Goal: Find specific page/section: Find specific page/section

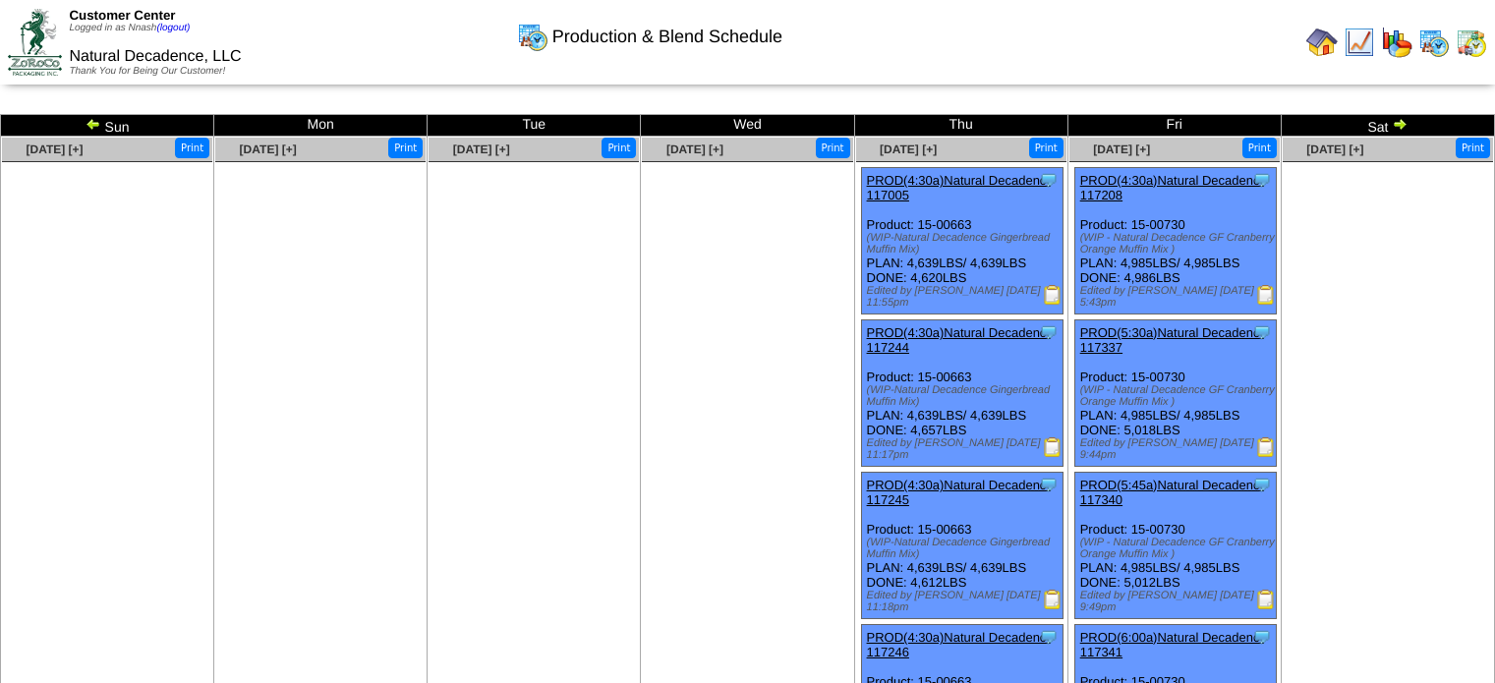
scroll to position [651, 0]
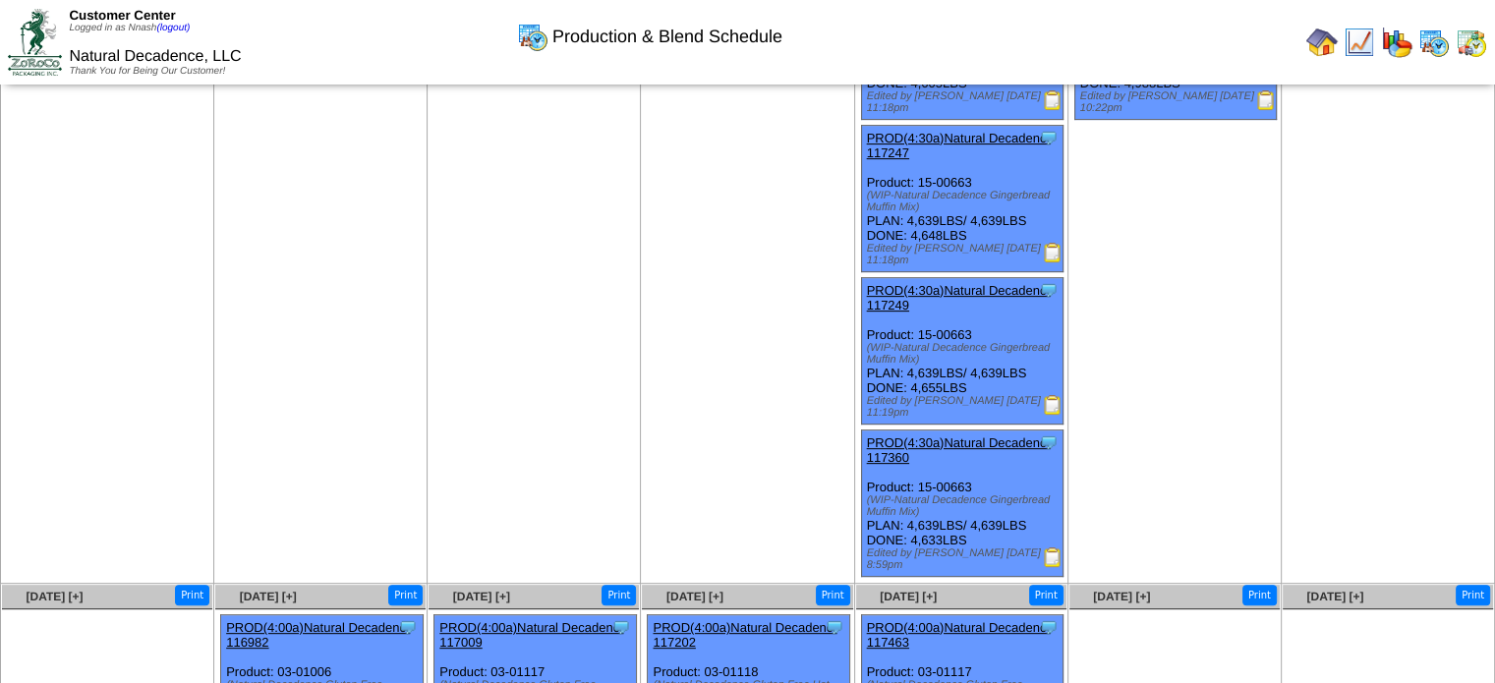
click at [1330, 43] on img at bounding box center [1321, 42] width 31 height 31
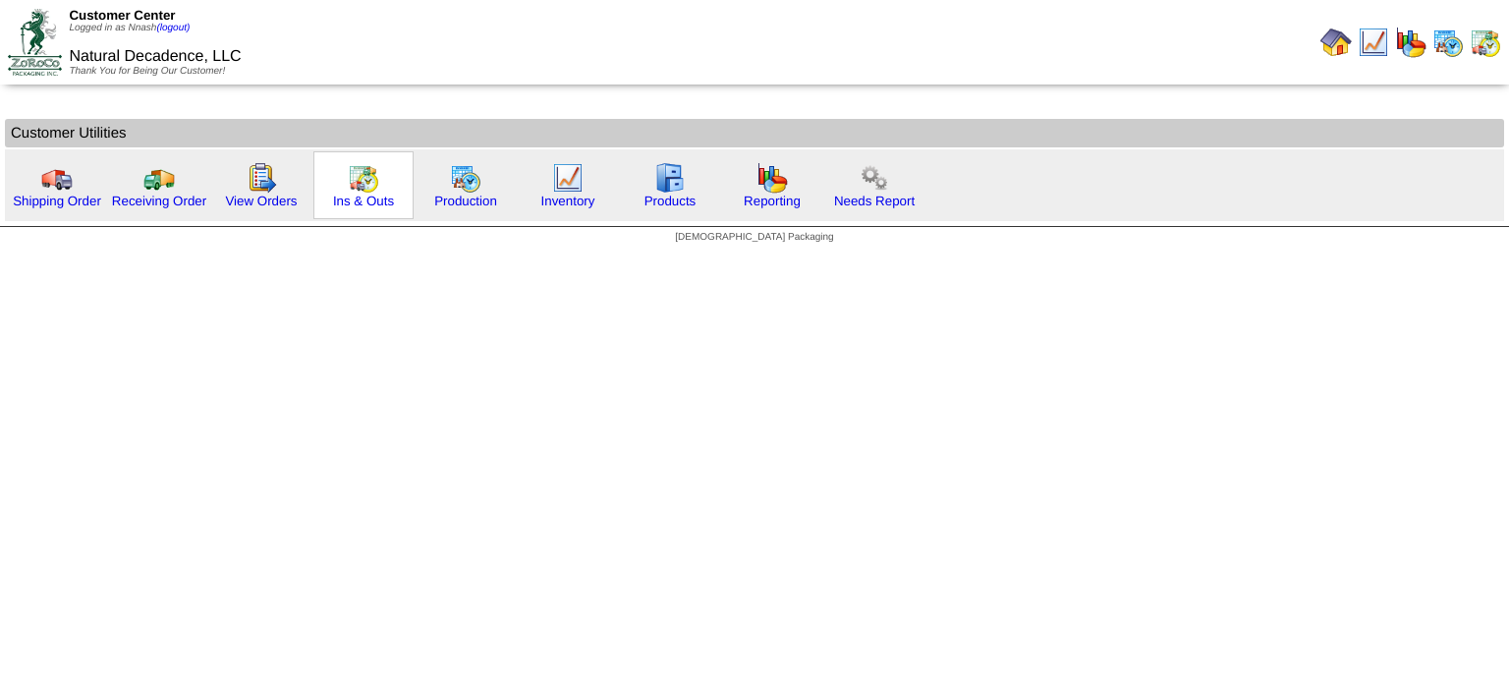
click at [357, 177] on img at bounding box center [363, 177] width 31 height 31
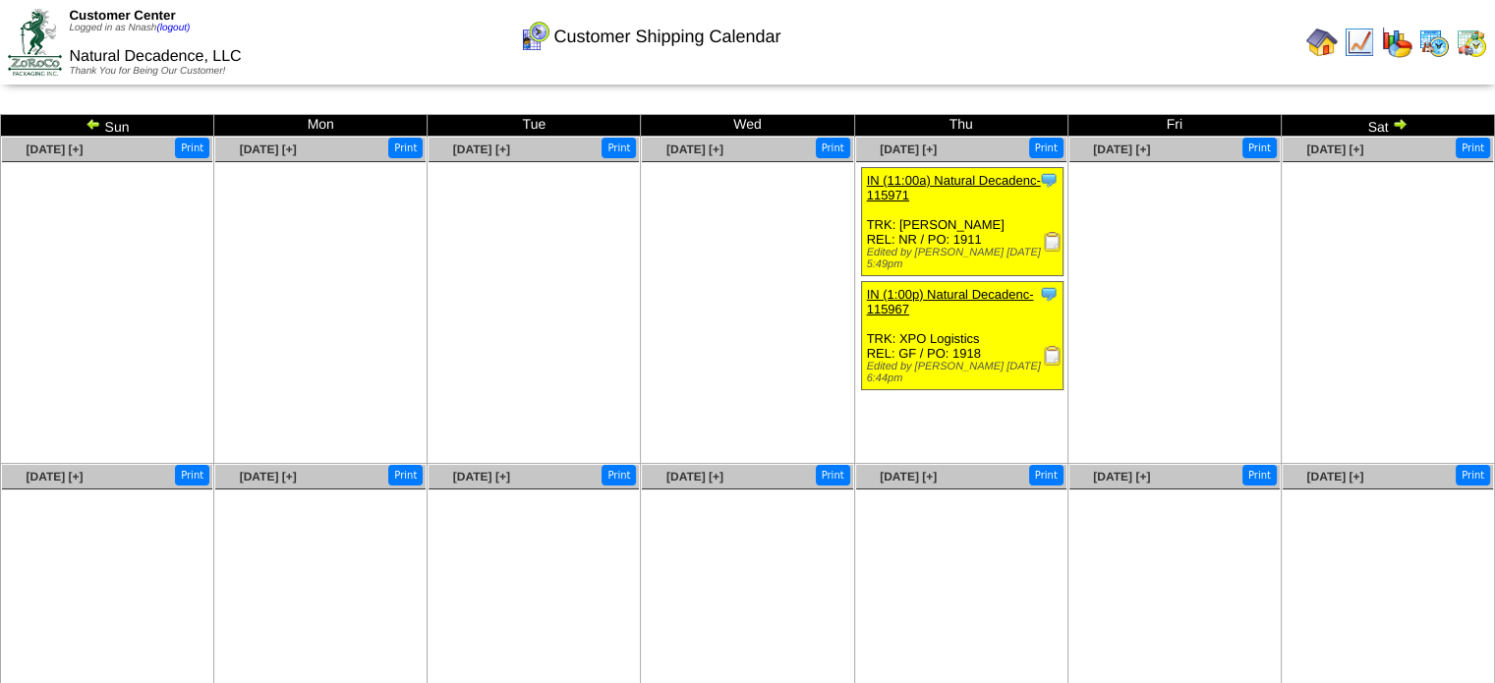
click at [1403, 130] on img at bounding box center [1399, 124] width 16 height 16
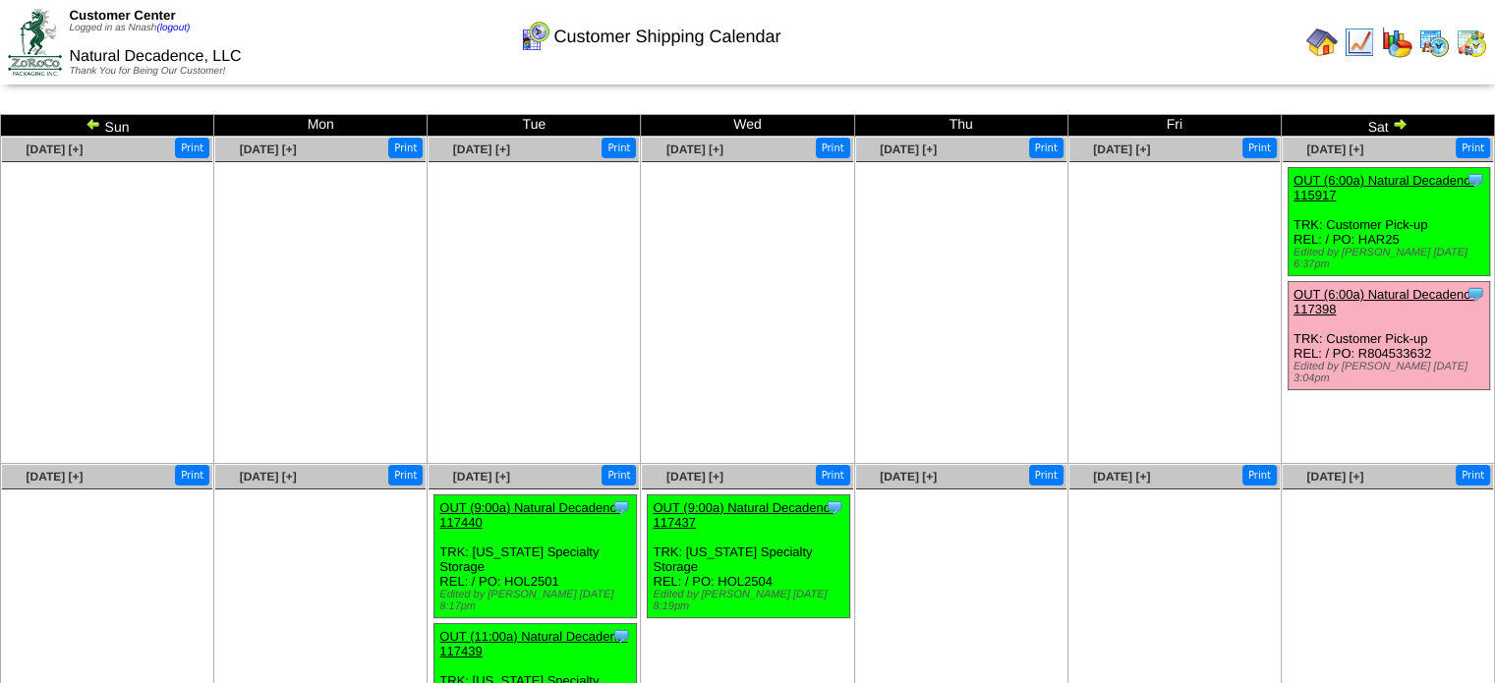
click at [1320, 43] on img at bounding box center [1321, 42] width 31 height 31
